Goal: Task Accomplishment & Management: Use online tool/utility

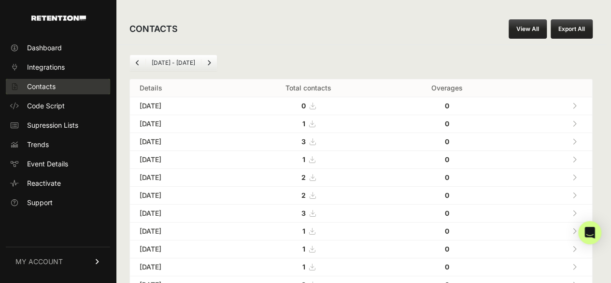
click at [43, 82] on span "Contacts" at bounding box center [41, 87] width 28 height 10
click at [577, 102] on icon at bounding box center [574, 105] width 4 height 7
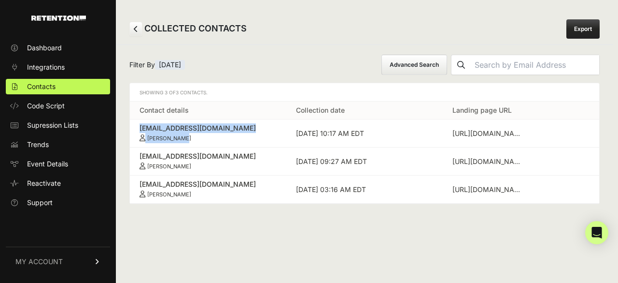
drag, startPoint x: 134, startPoint y: 128, endPoint x: 204, endPoint y: 142, distance: 70.9
click at [204, 142] on td "[EMAIL_ADDRESS][DOMAIN_NAME] [PERSON_NAME]" at bounding box center [208, 133] width 156 height 28
copy link "[EMAIL_ADDRESS][DOMAIN_NAME] [PERSON_NAME]"
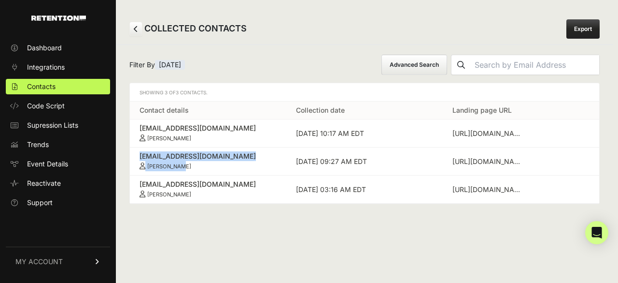
drag, startPoint x: 137, startPoint y: 154, endPoint x: 210, endPoint y: 164, distance: 73.6
click at [210, 164] on td "[EMAIL_ADDRESS][DOMAIN_NAME] [PERSON_NAME]" at bounding box center [208, 161] width 156 height 28
copy link "[EMAIL_ADDRESS][DOMAIN_NAME] [PERSON_NAME]"
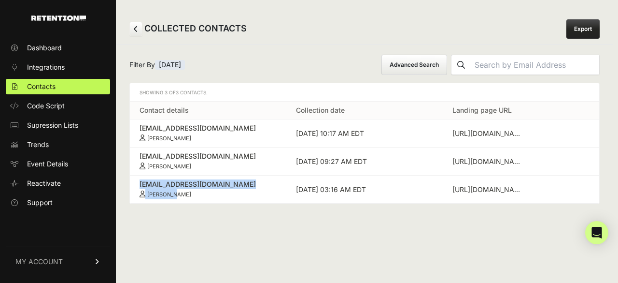
drag, startPoint x: 136, startPoint y: 181, endPoint x: 195, endPoint y: 190, distance: 59.6
click at [195, 190] on td "[EMAIL_ADDRESS][DOMAIN_NAME] [PERSON_NAME]" at bounding box center [208, 189] width 156 height 28
copy link "[EMAIL_ADDRESS][DOMAIN_NAME] [PERSON_NAME]"
click at [56, 87] on link "Contacts" at bounding box center [58, 86] width 104 height 15
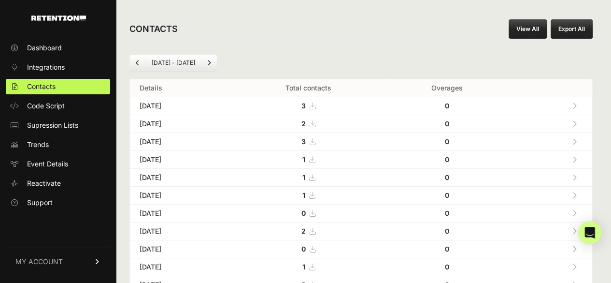
click at [577, 120] on icon at bounding box center [574, 123] width 4 height 7
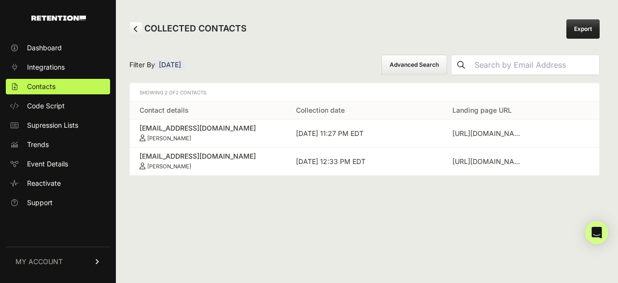
drag, startPoint x: 137, startPoint y: 128, endPoint x: 202, endPoint y: 135, distance: 66.0
click at [202, 135] on td "tyericam@gmail.com Tyerica Rucker" at bounding box center [208, 133] width 156 height 28
copy link "tyericam@gmail.com Tyerica Rucker"
drag, startPoint x: 137, startPoint y: 154, endPoint x: 204, endPoint y: 162, distance: 67.2
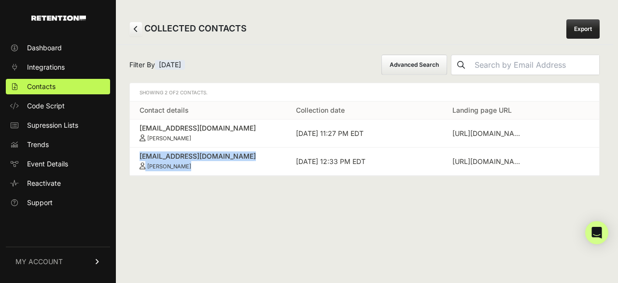
click at [204, 162] on td "elishasriram@gmail.com Elisha Sriram" at bounding box center [208, 161] width 156 height 28
copy link "elishasriram@gmail.com Elisha Sriram"
